Goal: Task Accomplishment & Management: Manage account settings

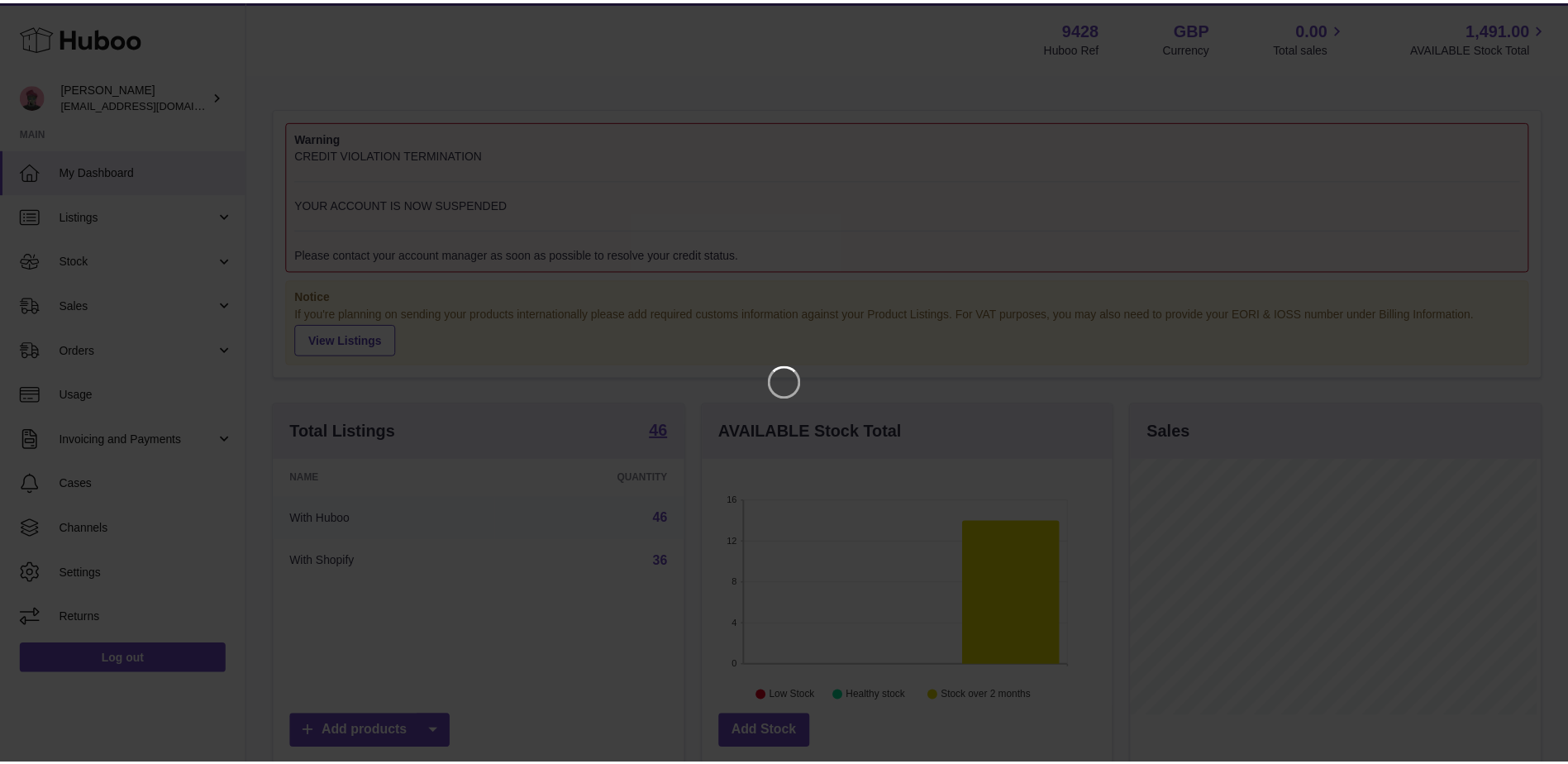
scroll to position [258, 413]
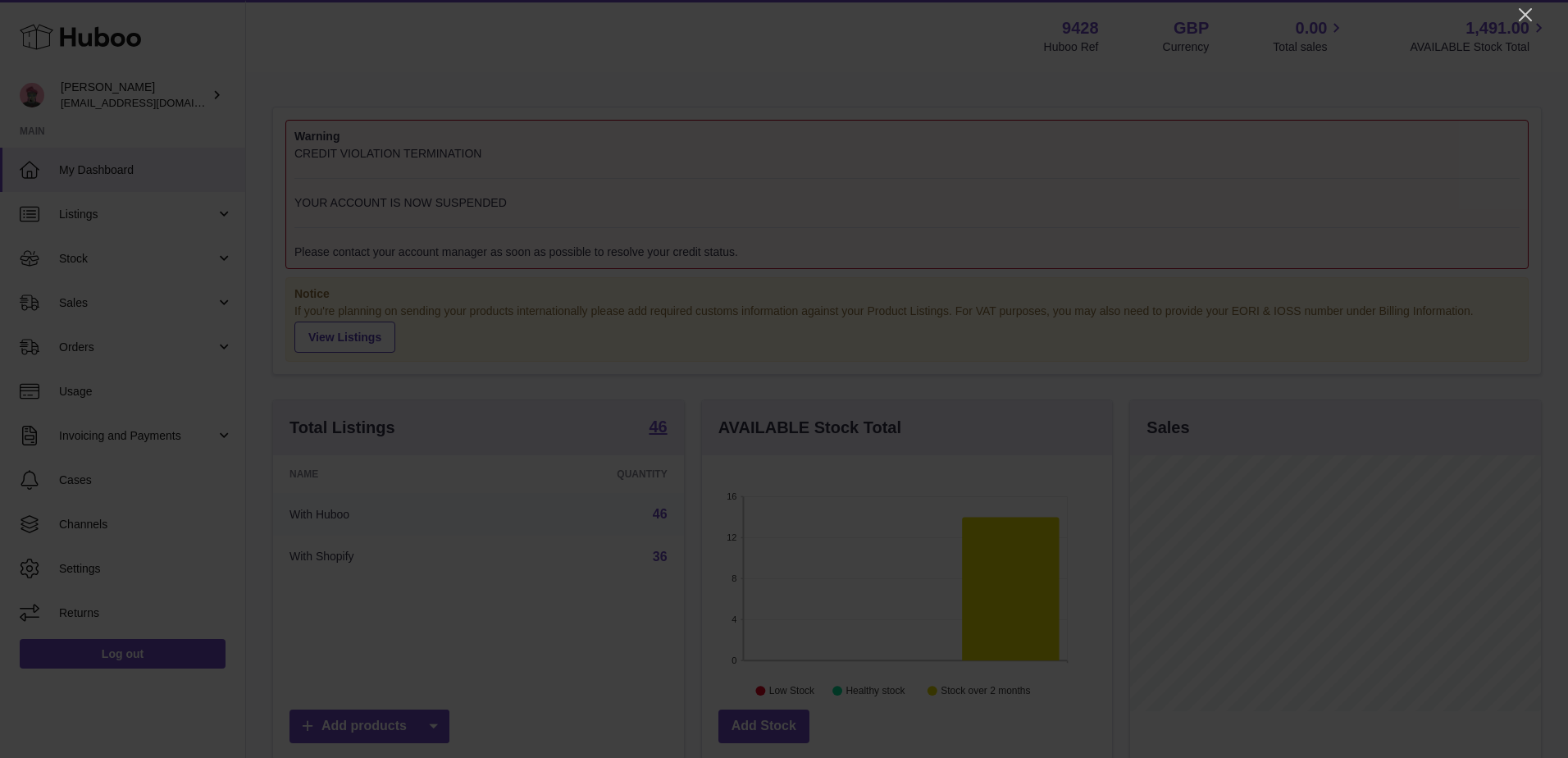
click at [1530, 16] on icon "Close" at bounding box center [1525, 15] width 20 height 20
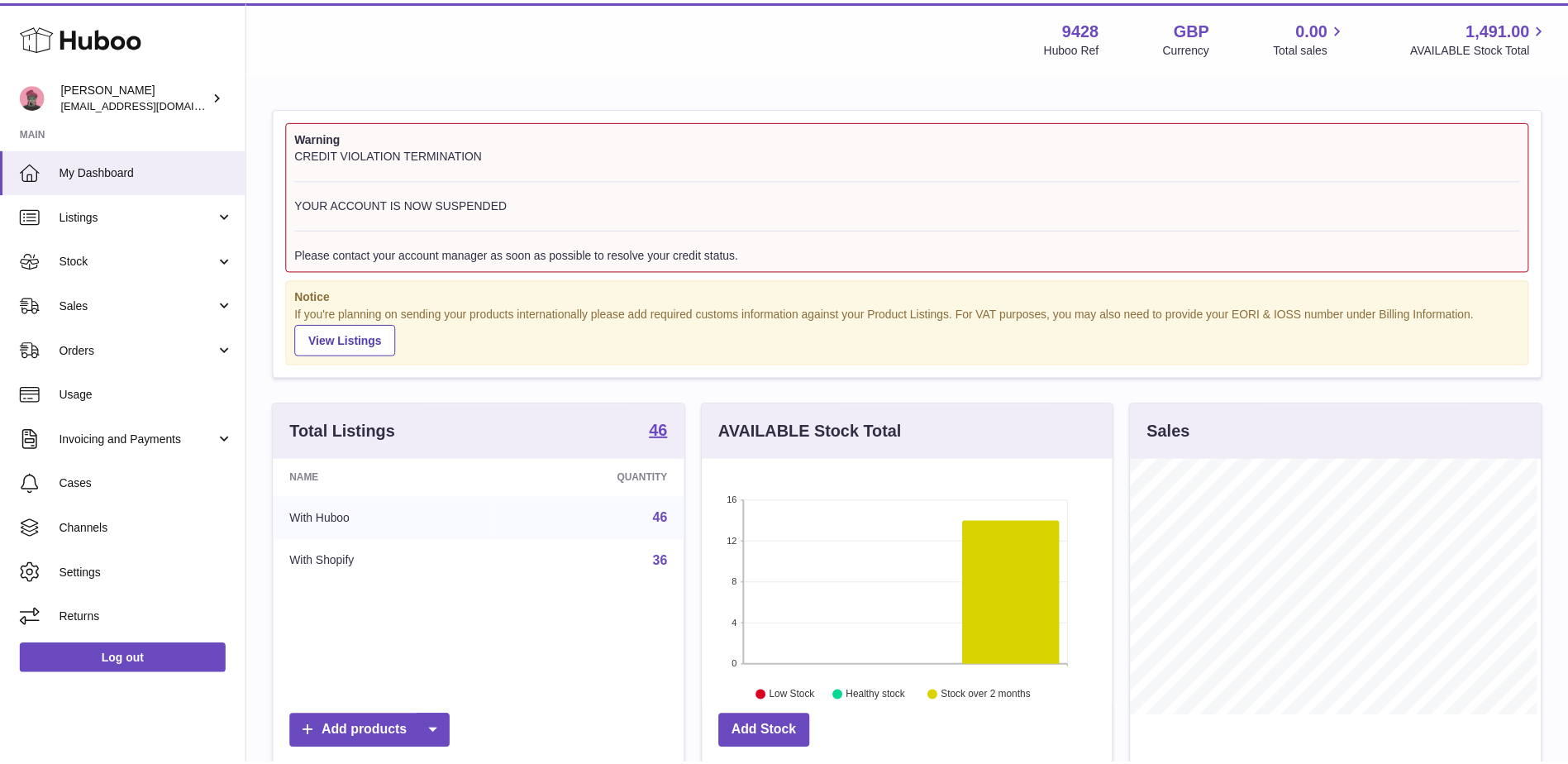
scroll to position [826326, 826087]
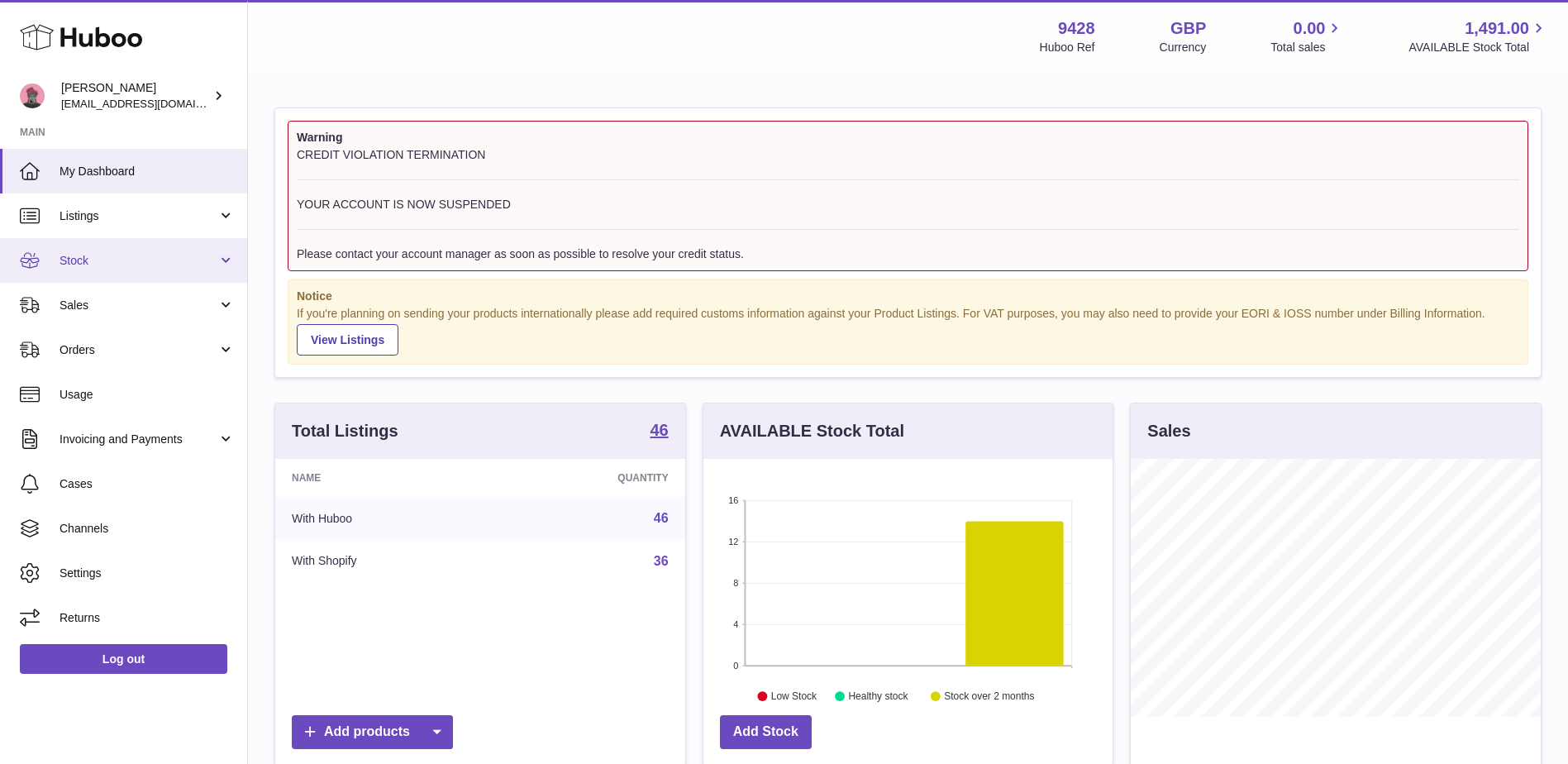
click at [74, 253] on span "Stock" at bounding box center [138, 261] width 158 height 16
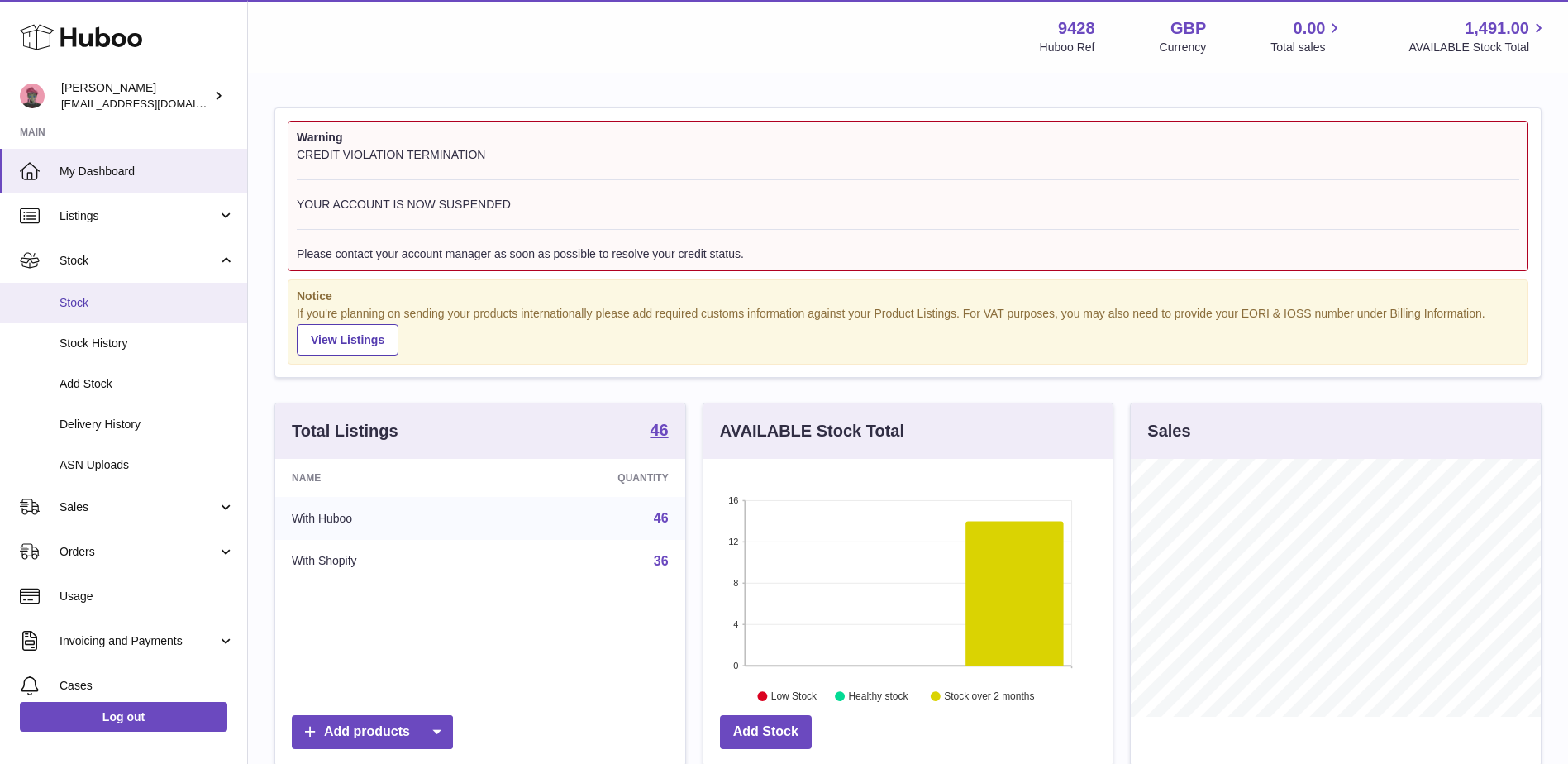
click at [96, 303] on span "Stock" at bounding box center [147, 303] width 175 height 16
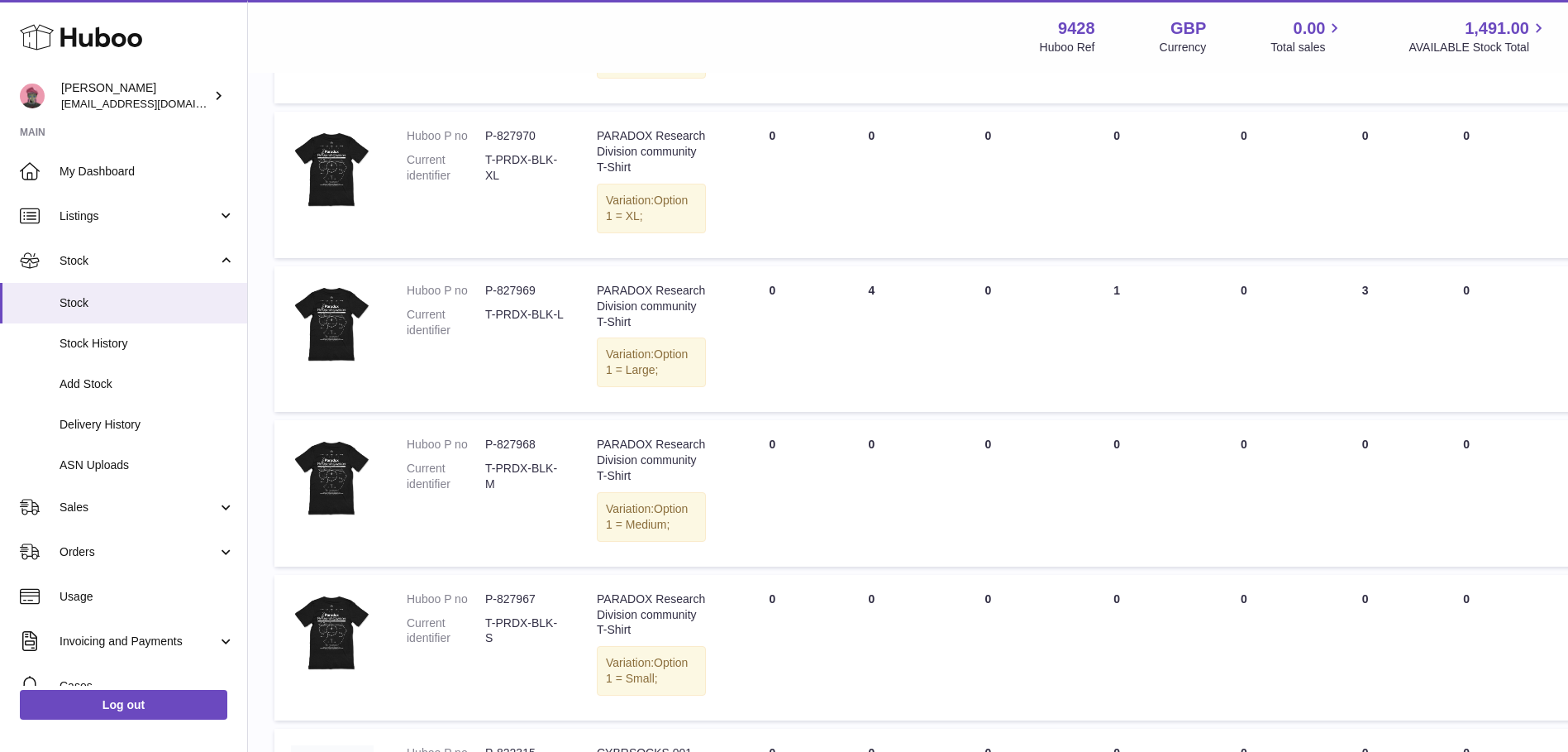
scroll to position [744, 0]
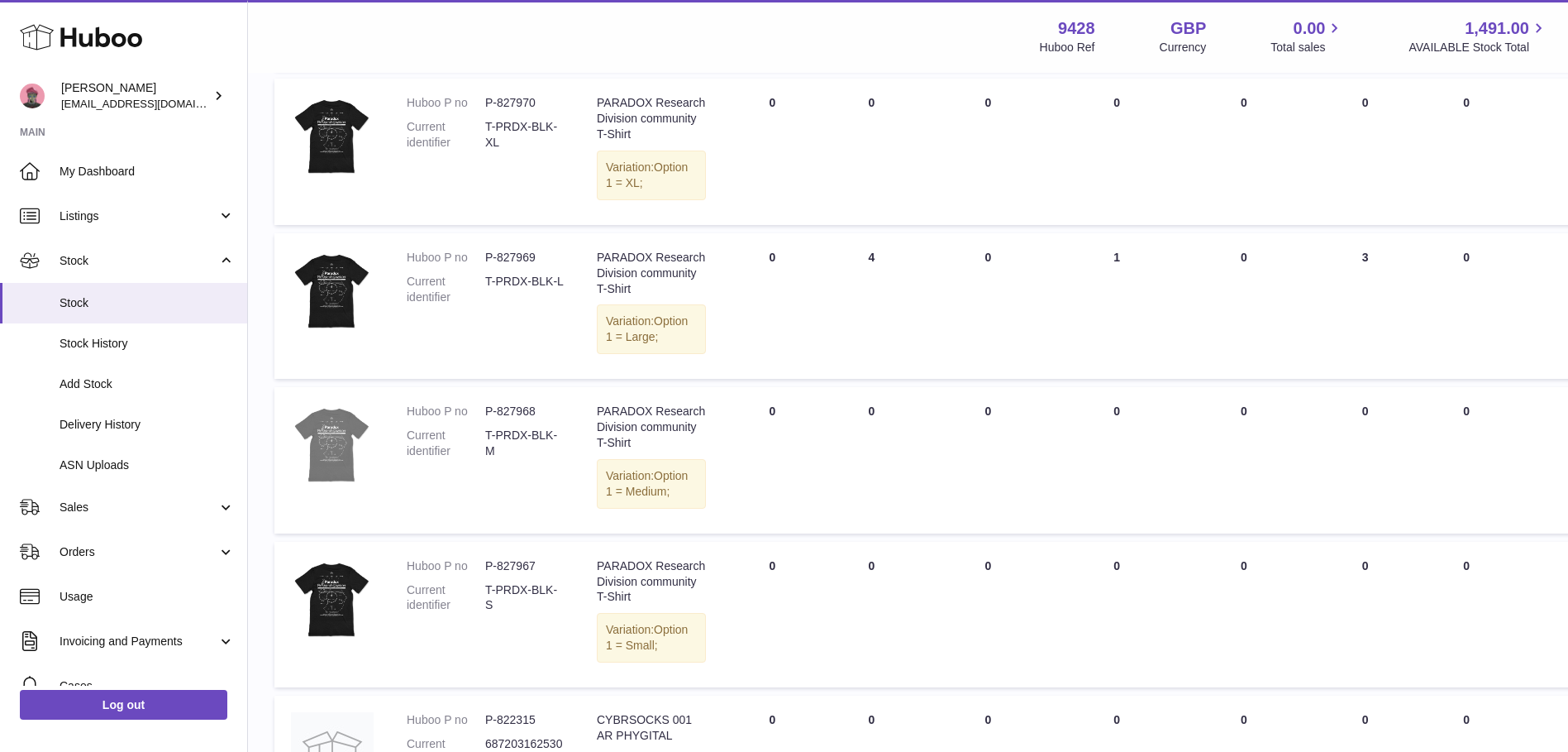
click at [336, 486] on img at bounding box center [332, 445] width 83 height 83
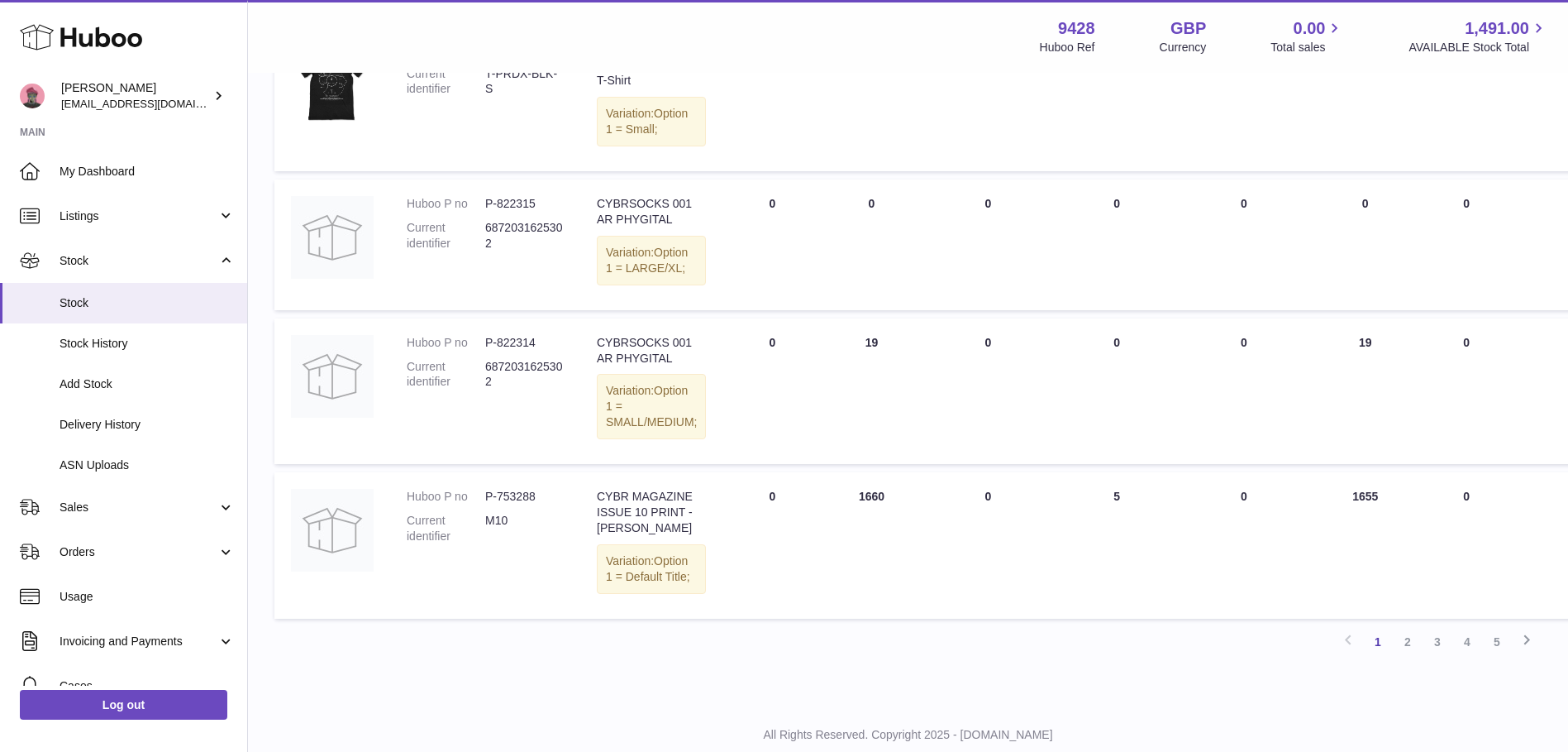
scroll to position [1495, 0]
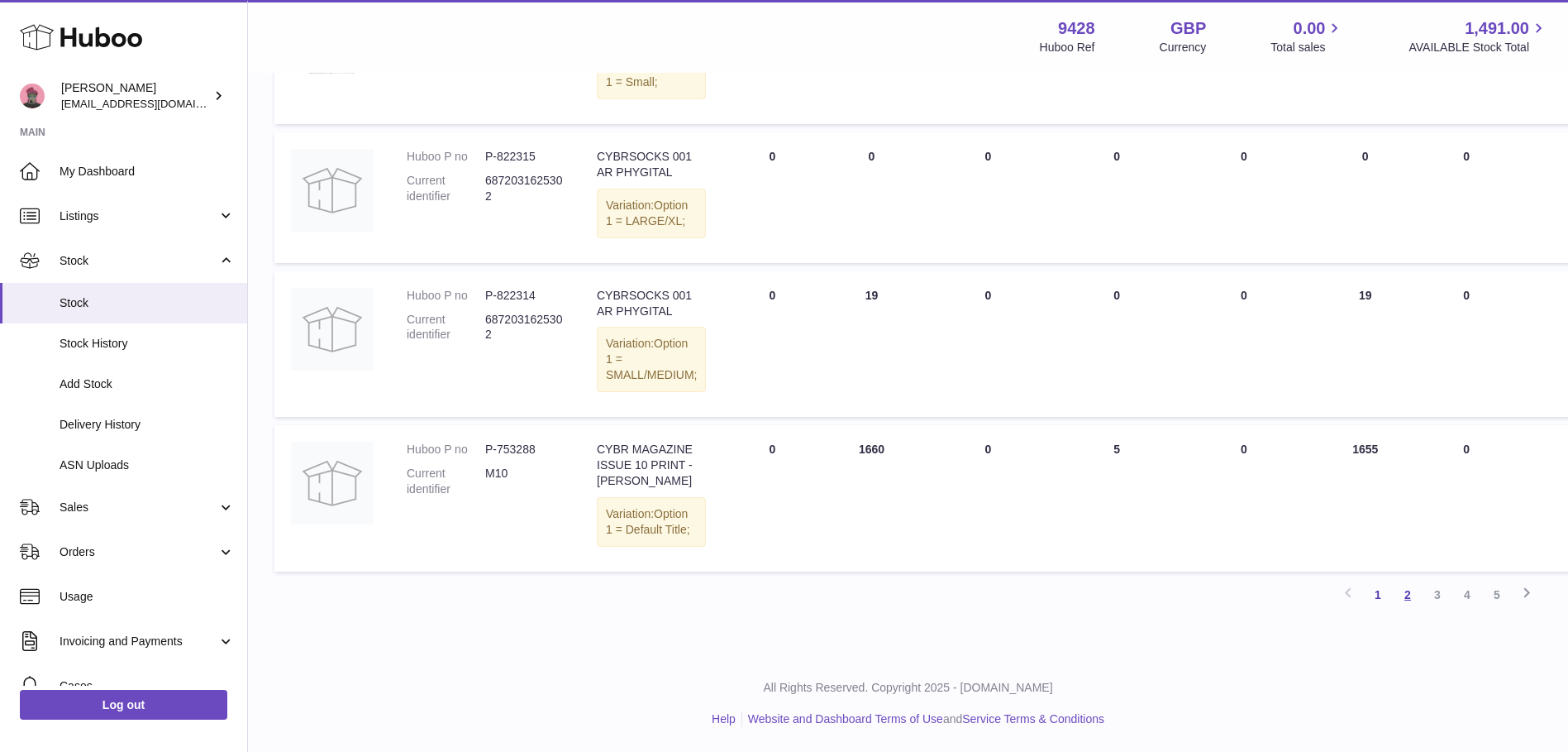
click at [1403, 594] on link "2" at bounding box center [1407, 595] width 30 height 30
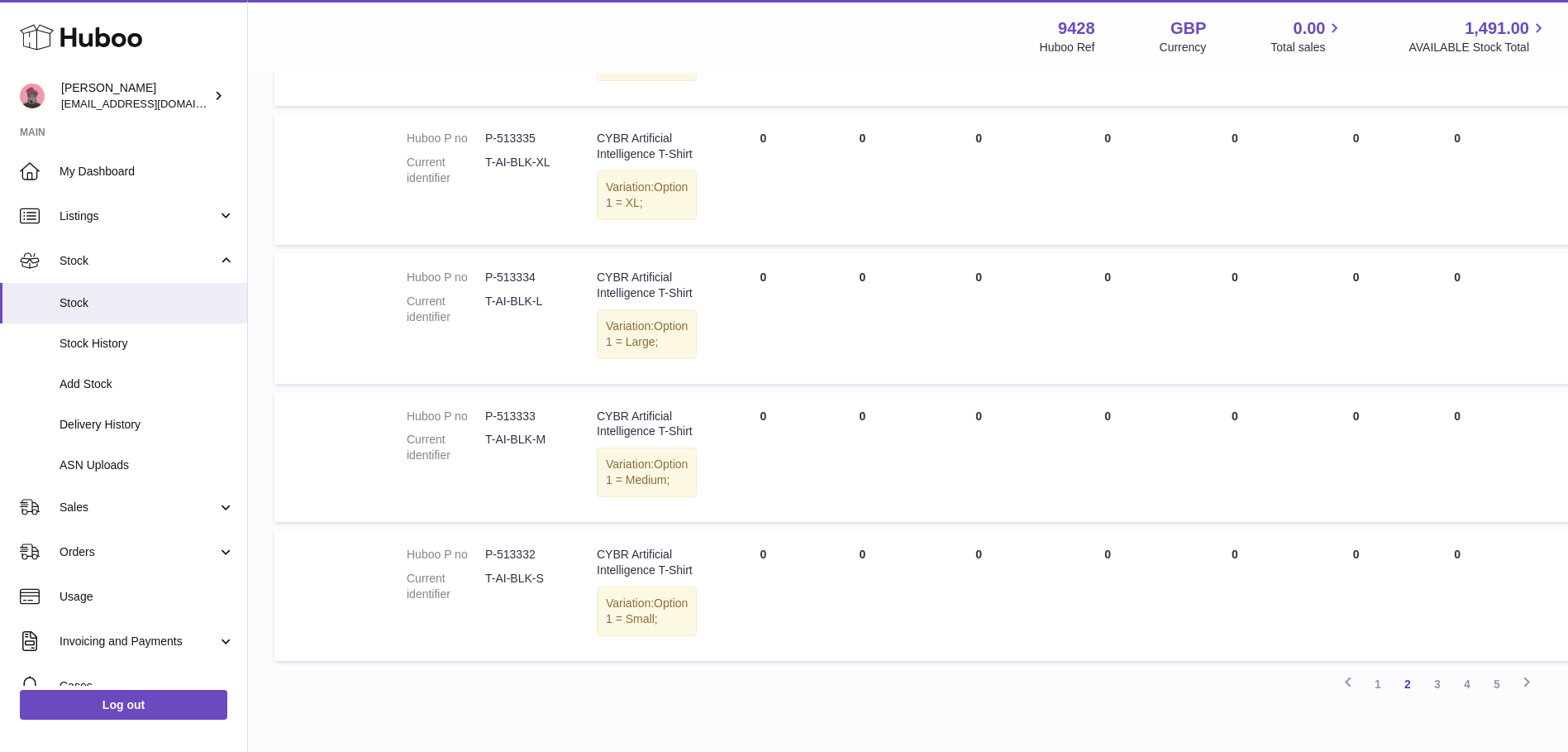
scroll to position [1411, 0]
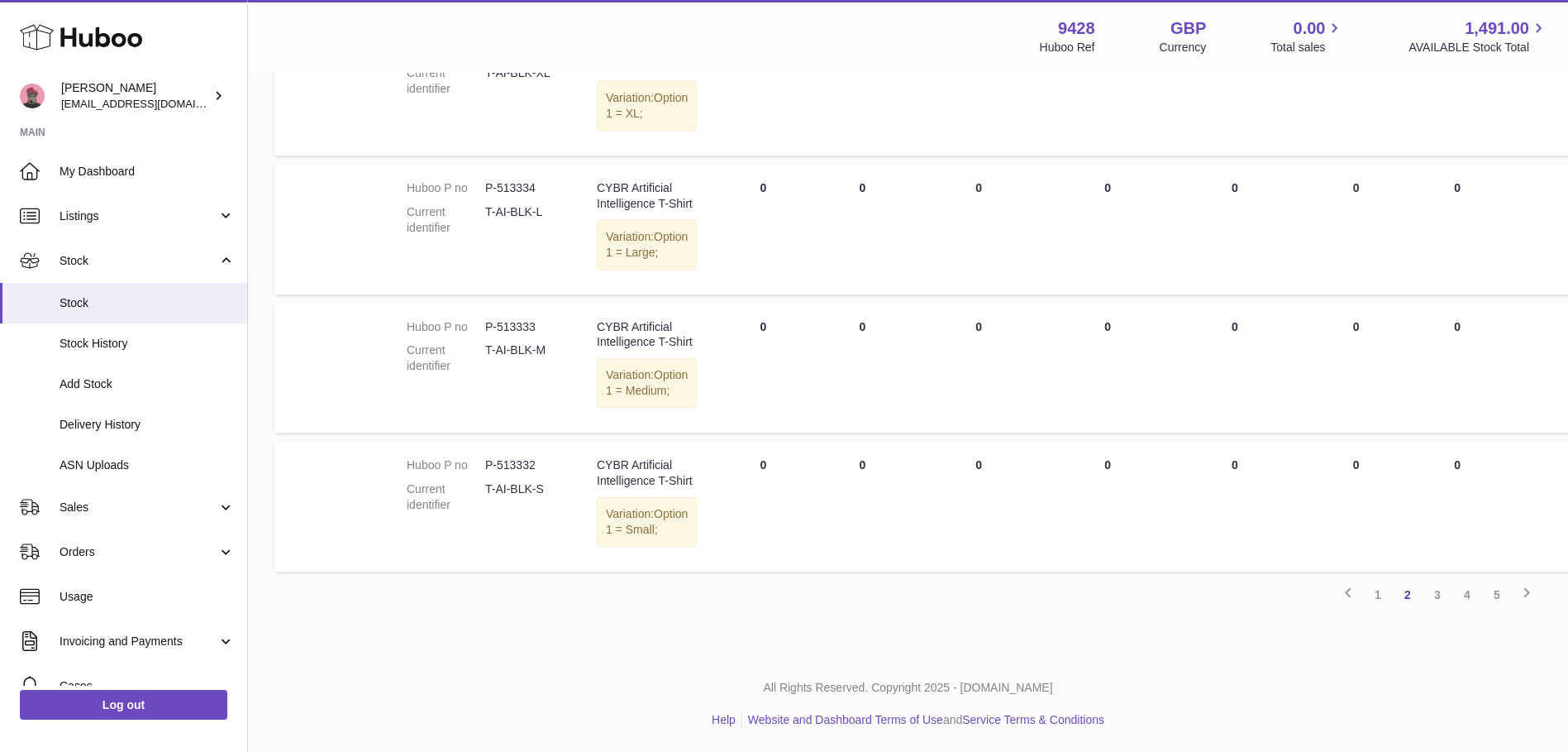
drag, startPoint x: 1434, startPoint y: 596, endPoint x: 1415, endPoint y: 597, distance: 19.0
click at [1434, 595] on link "3" at bounding box center [1437, 595] width 30 height 30
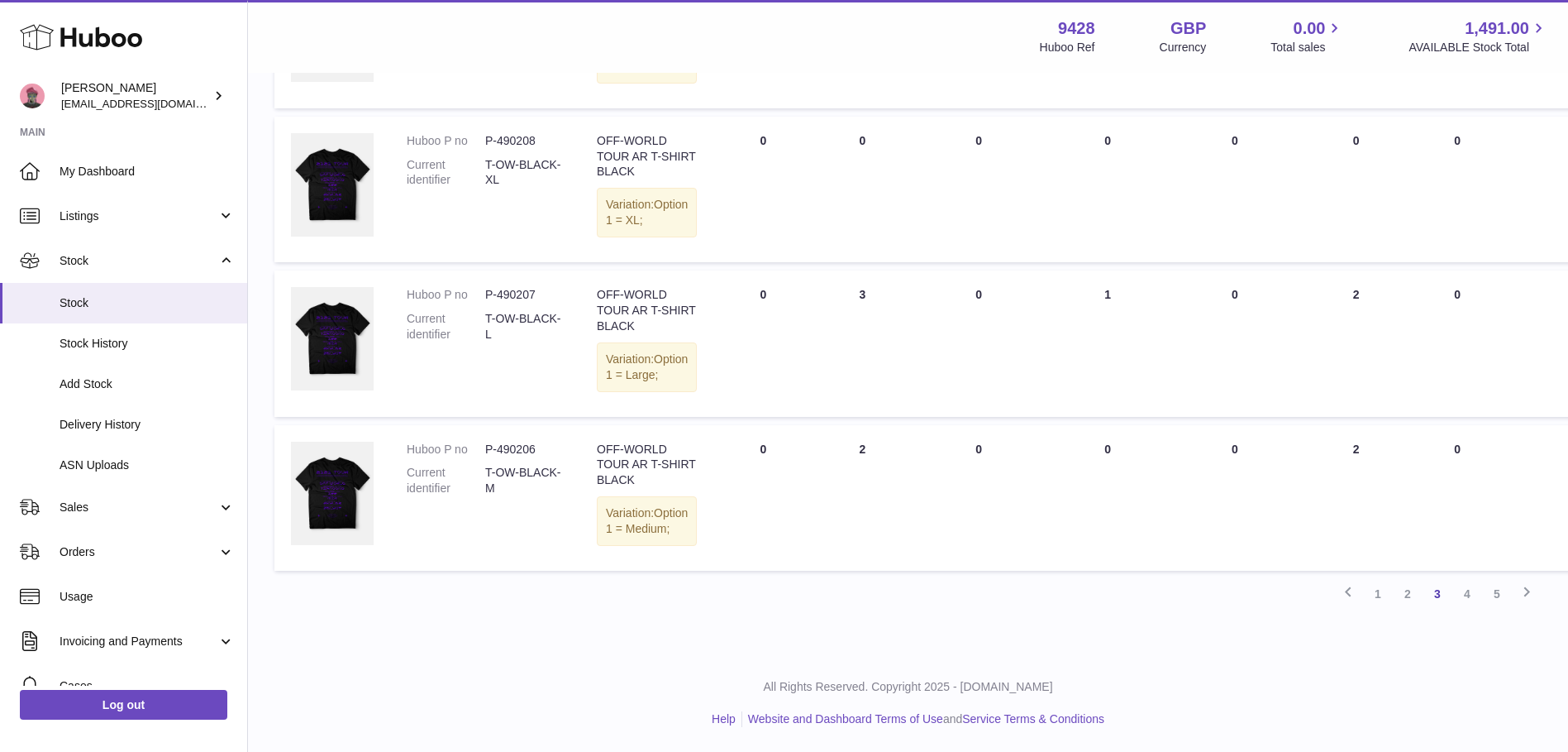
scroll to position [1323, 0]
click at [1493, 597] on link "5" at bounding box center [1496, 594] width 30 height 30
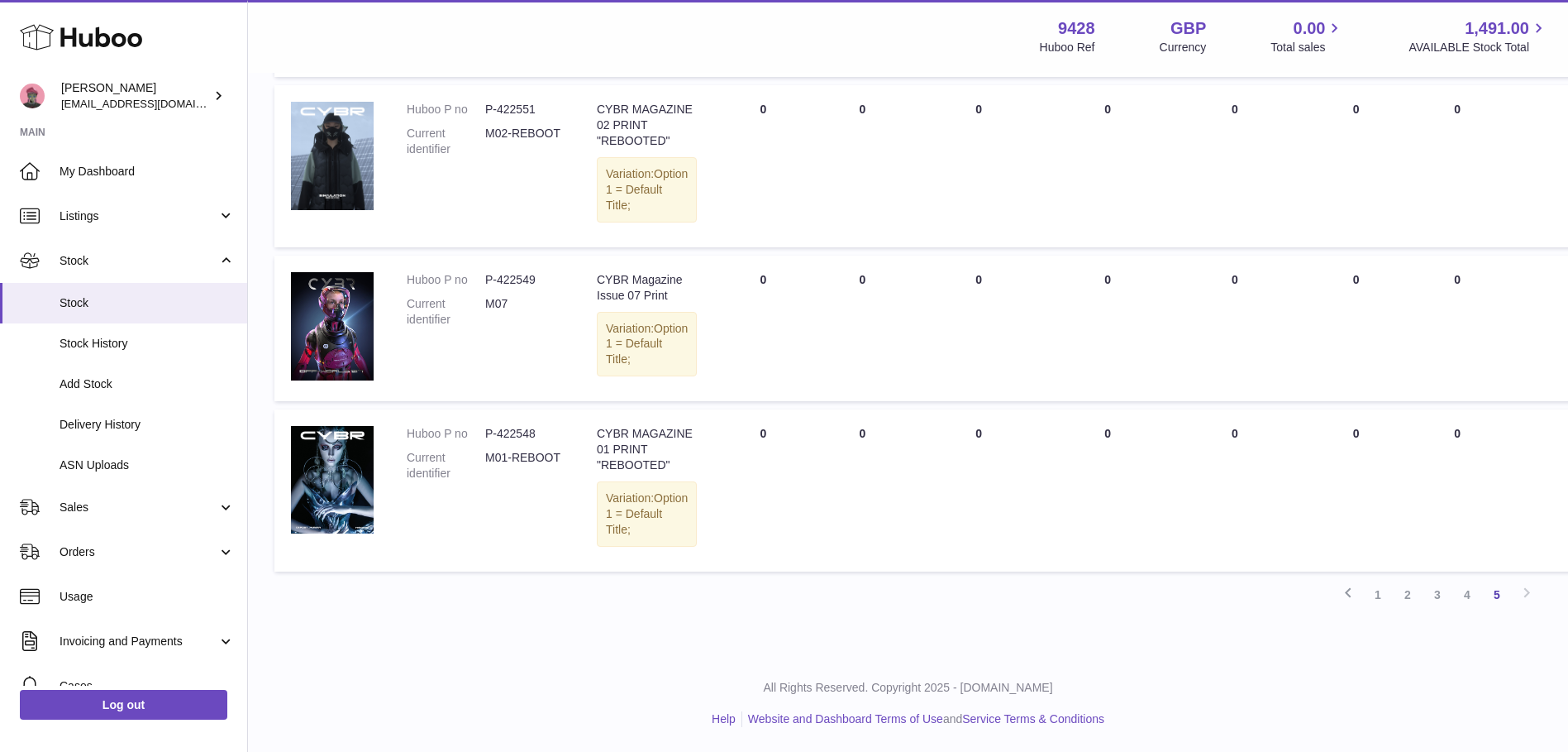
scroll to position [878, 0]
